Goal: Check status: Check status

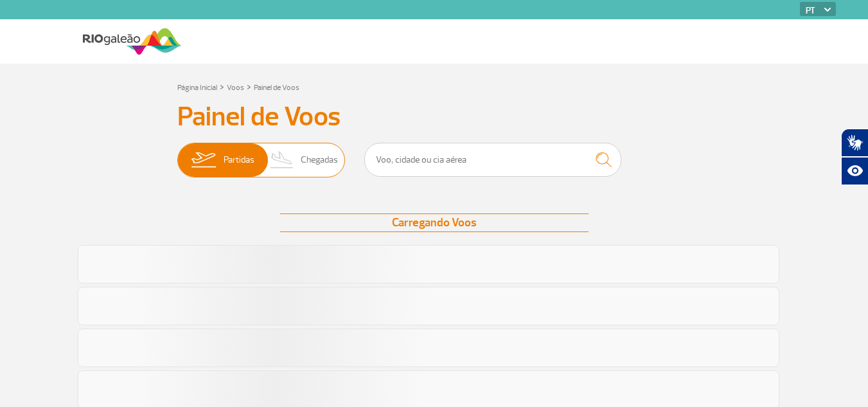
click at [314, 166] on span "Chegadas" at bounding box center [319, 159] width 37 height 33
click at [177, 154] on input "Partidas Chegadas" at bounding box center [177, 154] width 0 height 0
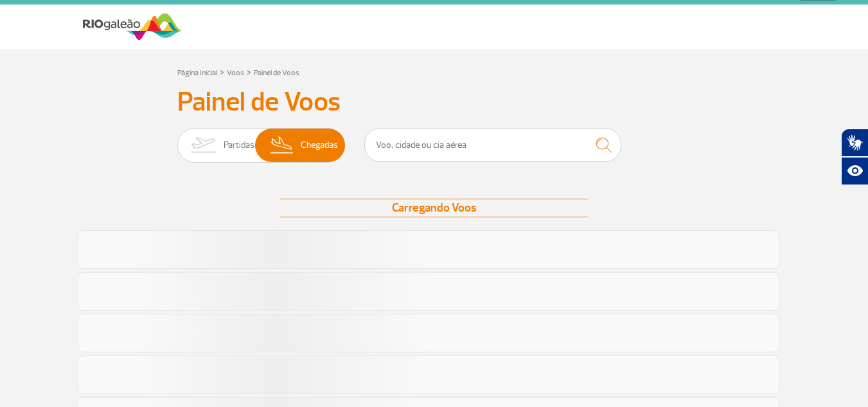
scroll to position [14, 0]
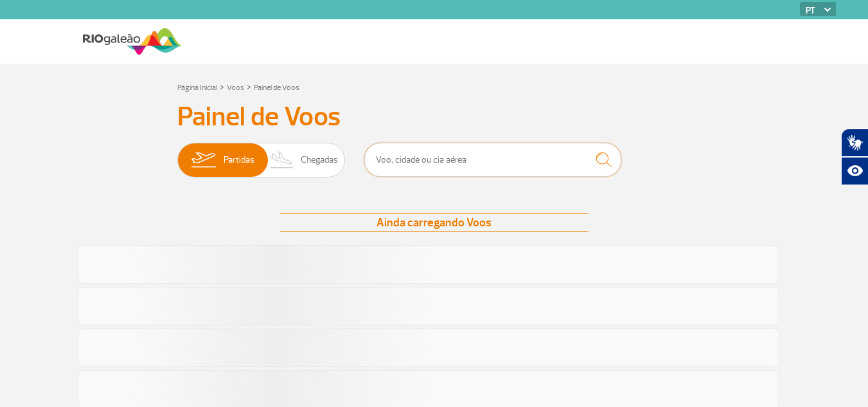
click at [426, 144] on input "text" at bounding box center [492, 160] width 257 height 34
click at [322, 165] on span "Chegadas" at bounding box center [319, 159] width 37 height 33
click at [177, 154] on input "Partidas Chegadas" at bounding box center [177, 154] width 0 height 0
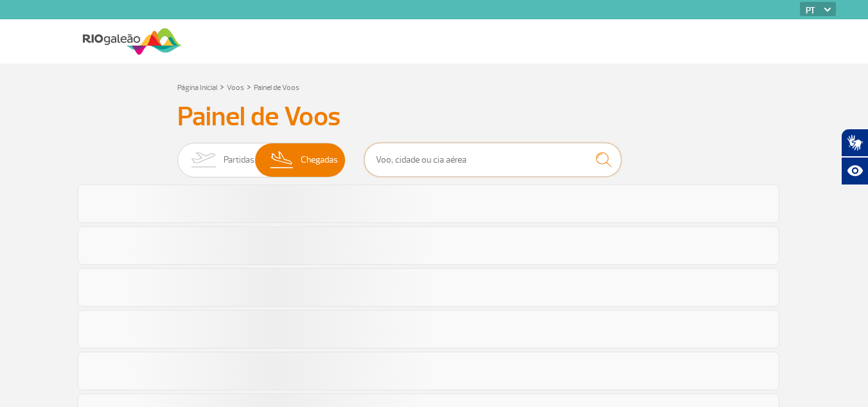
click at [425, 166] on input "text" at bounding box center [492, 160] width 257 height 34
type input "IBO"
